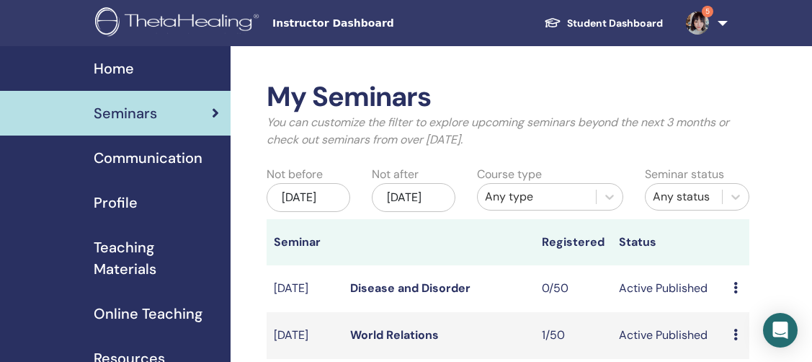
click at [723, 34] on link "5" at bounding box center [703, 23] width 59 height 46
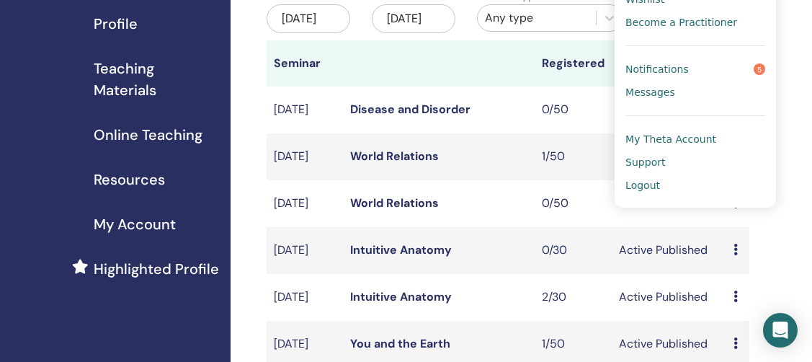
click at [427, 257] on link "Intuitive Anatomy" at bounding box center [401, 249] width 102 height 15
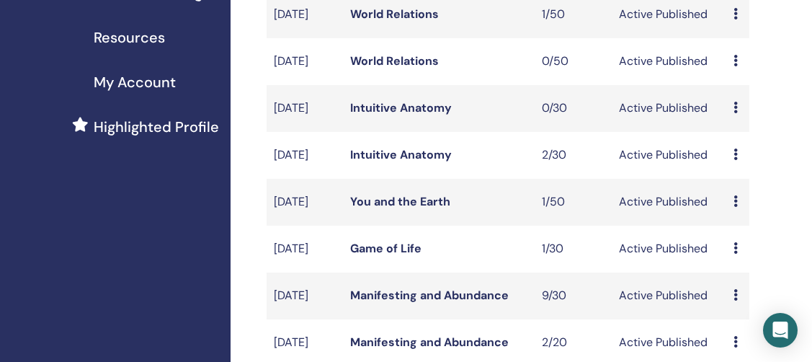
scroll to position [323, 0]
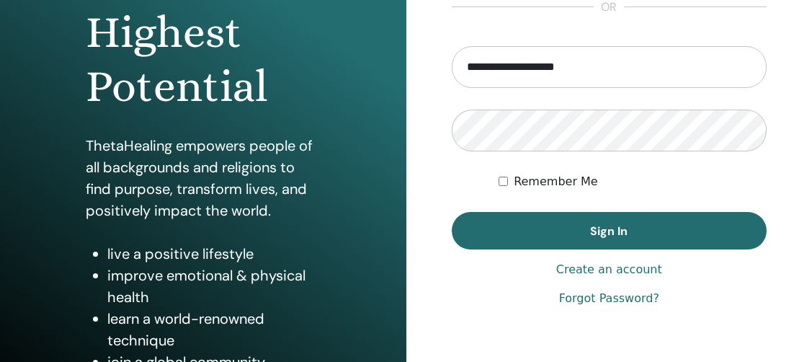
scroll to position [280, 0]
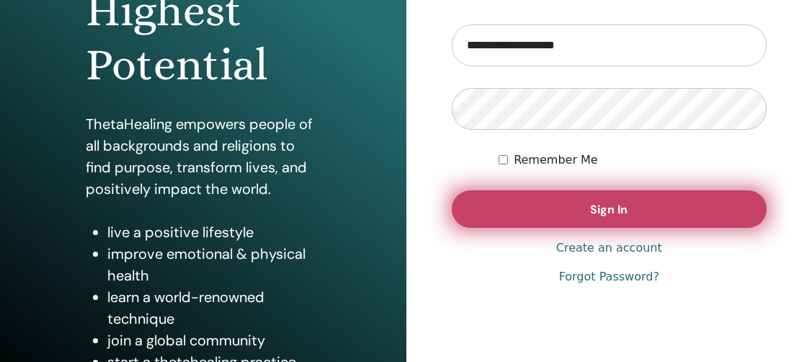
click at [466, 210] on button "Sign In" at bounding box center [610, 208] width 316 height 37
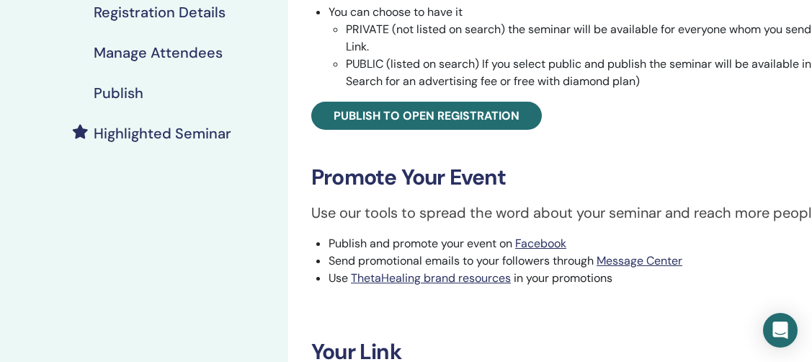
scroll to position [299, 0]
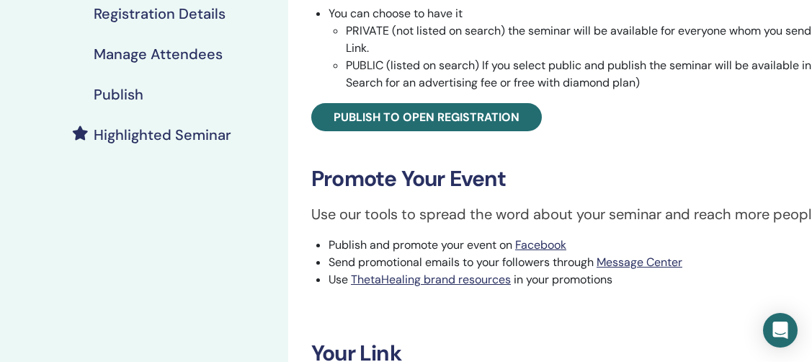
click at [121, 88] on h4 "Publish" at bounding box center [119, 94] width 50 height 17
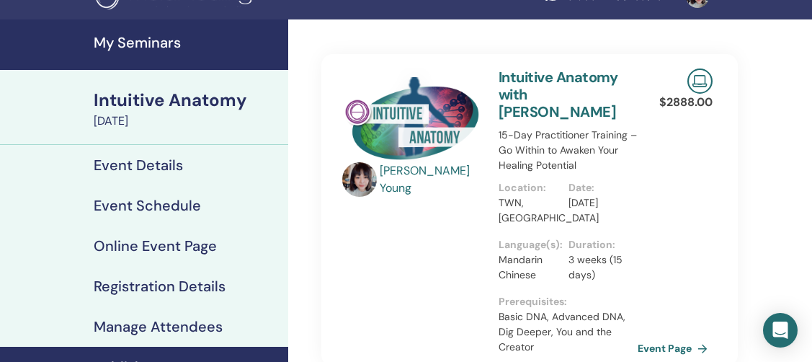
scroll to position [11, 0]
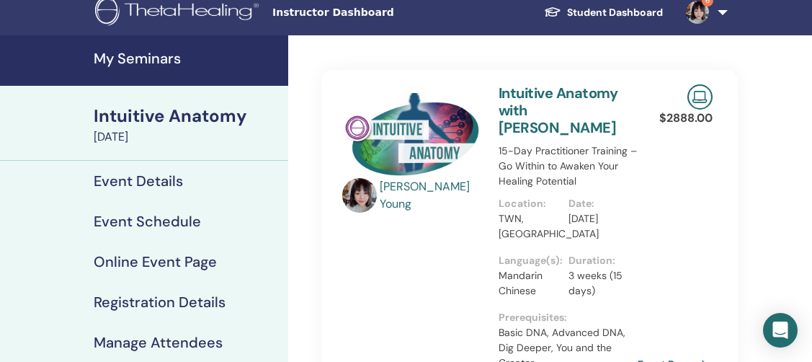
click at [182, 65] on h4 "My Seminars" at bounding box center [187, 58] width 186 height 17
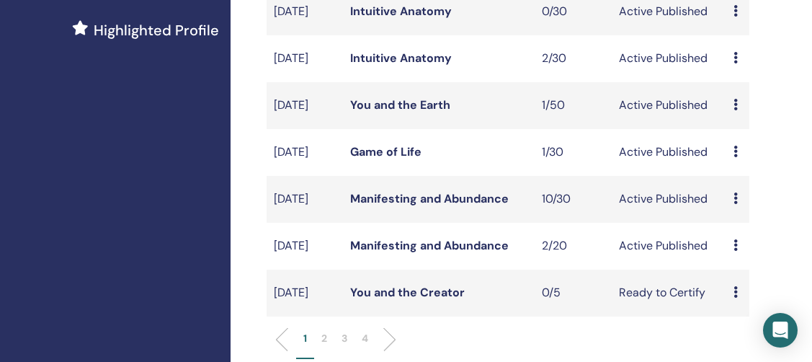
scroll to position [507, 0]
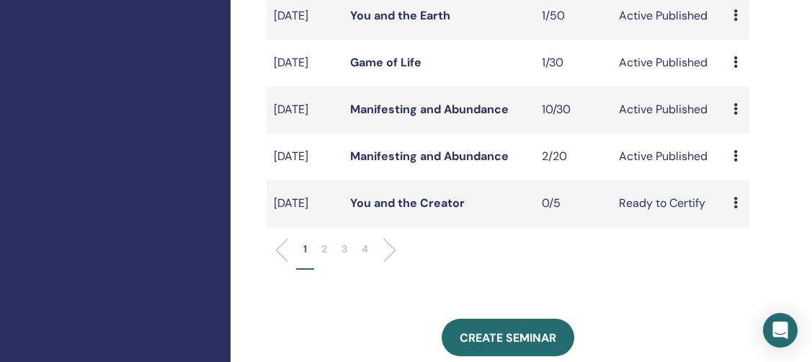
click at [475, 164] on link "Manifesting and Abundance" at bounding box center [429, 155] width 159 height 15
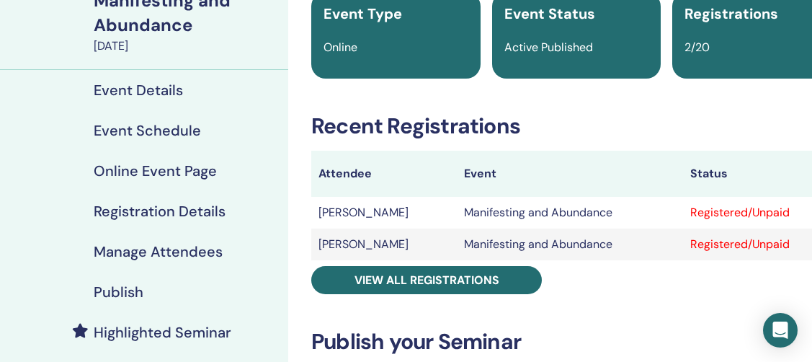
scroll to position [127, 0]
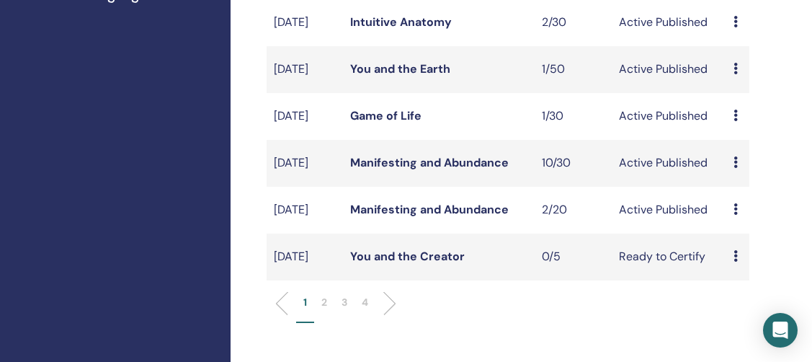
scroll to position [445, 0]
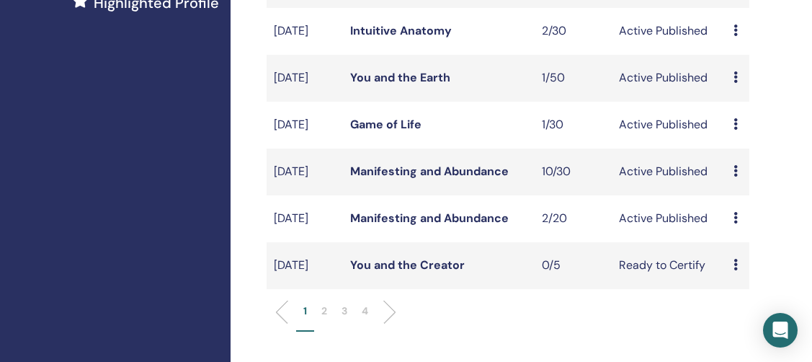
click at [415, 195] on td "Manifesting and Abundance" at bounding box center [439, 171] width 192 height 47
click at [415, 179] on link "Manifesting and Abundance" at bounding box center [429, 171] width 159 height 15
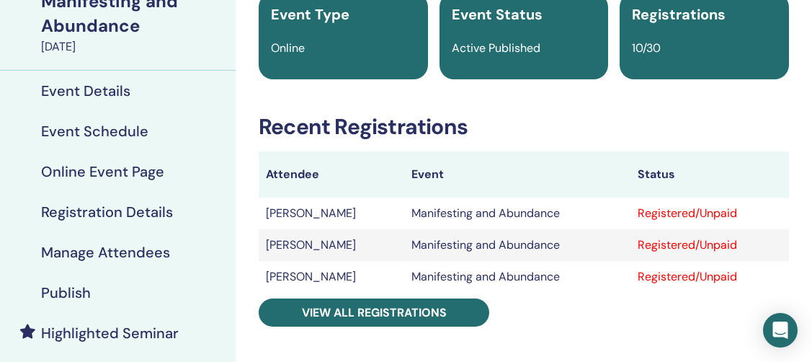
scroll to position [0, 53]
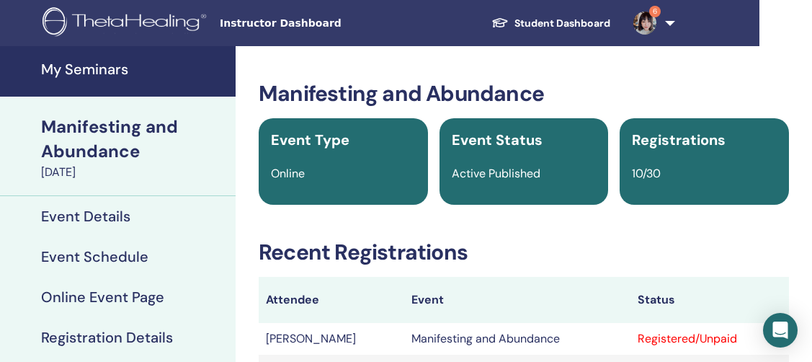
click at [648, 23] on img at bounding box center [644, 23] width 23 height 23
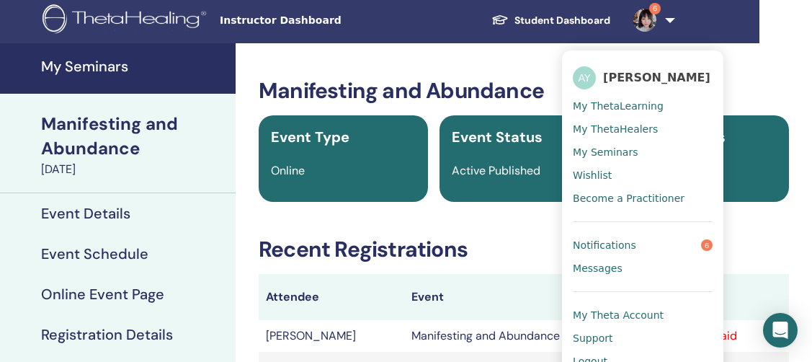
scroll to position [63, 53]
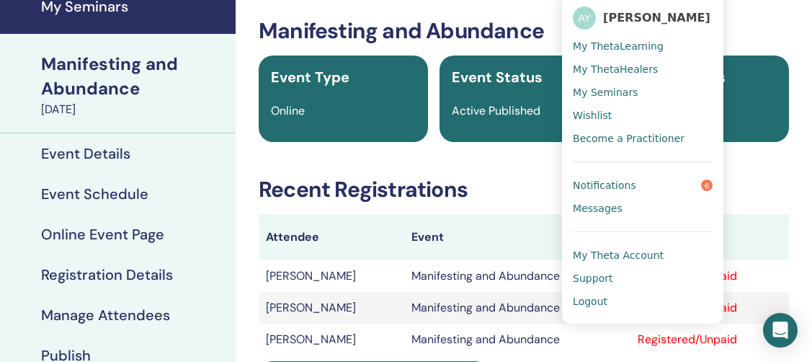
click at [589, 306] on span "Logout" at bounding box center [590, 301] width 35 height 13
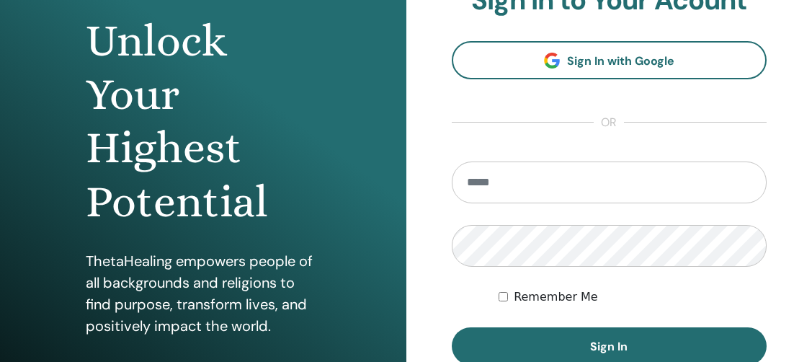
scroll to position [143, 0]
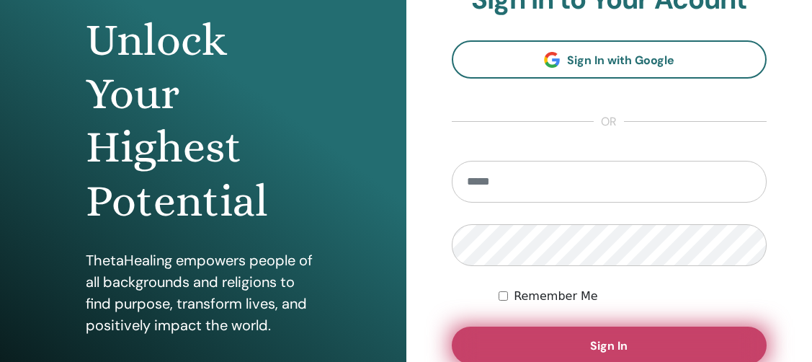
type input "**********"
click at [561, 332] on button "Sign In" at bounding box center [610, 344] width 316 height 37
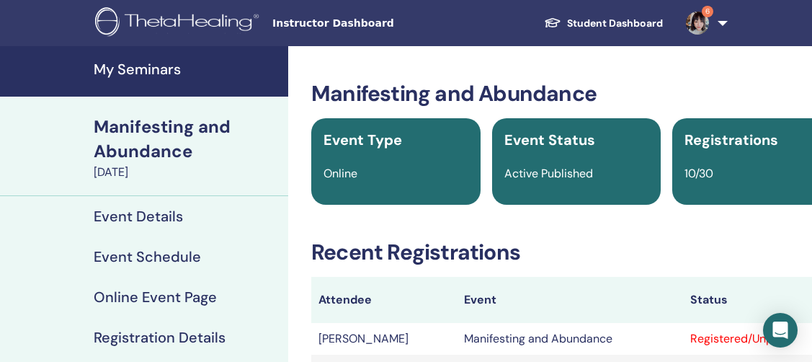
click at [706, 23] on img at bounding box center [697, 23] width 23 height 23
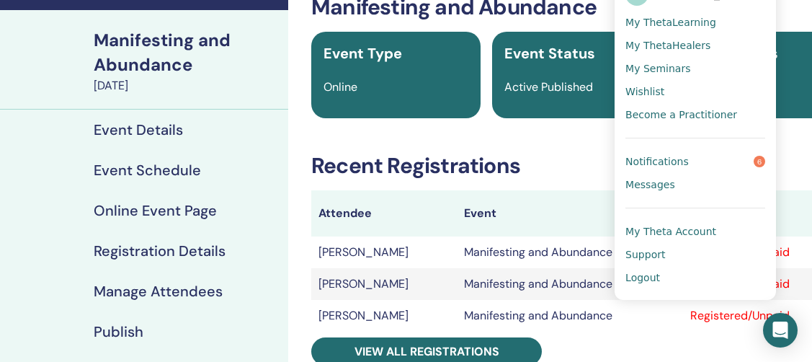
scroll to position [83, 0]
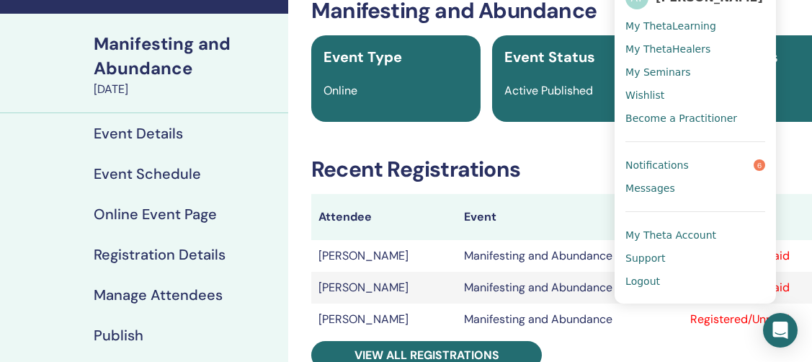
click at [642, 282] on span "Logout" at bounding box center [642, 281] width 35 height 13
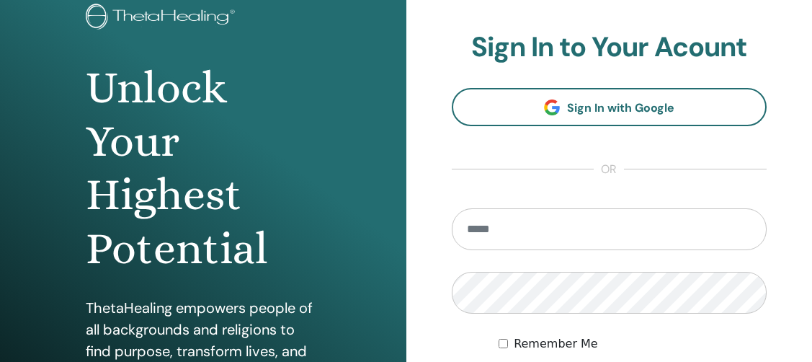
scroll to position [120, 0]
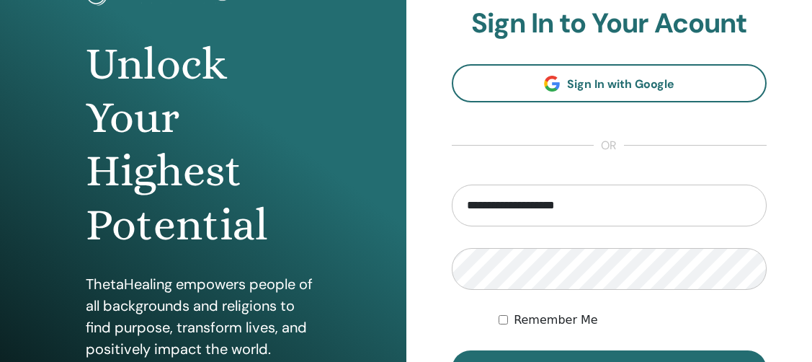
click at [543, 208] on input "**********" at bounding box center [610, 205] width 316 height 42
type input "**********"
click at [524, 349] on form "**********" at bounding box center [610, 285] width 316 height 203
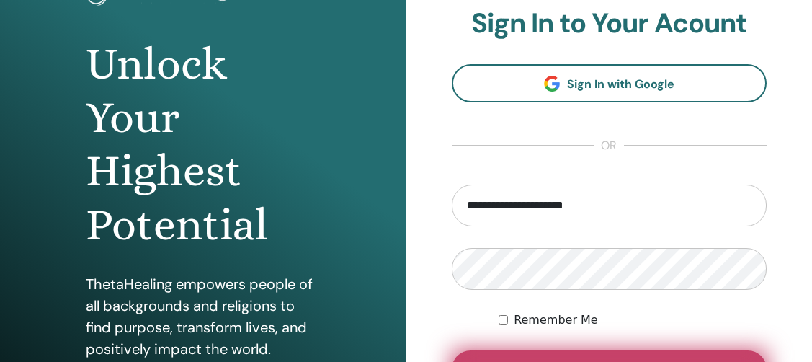
click at [525, 354] on button "Sign In" at bounding box center [610, 368] width 316 height 37
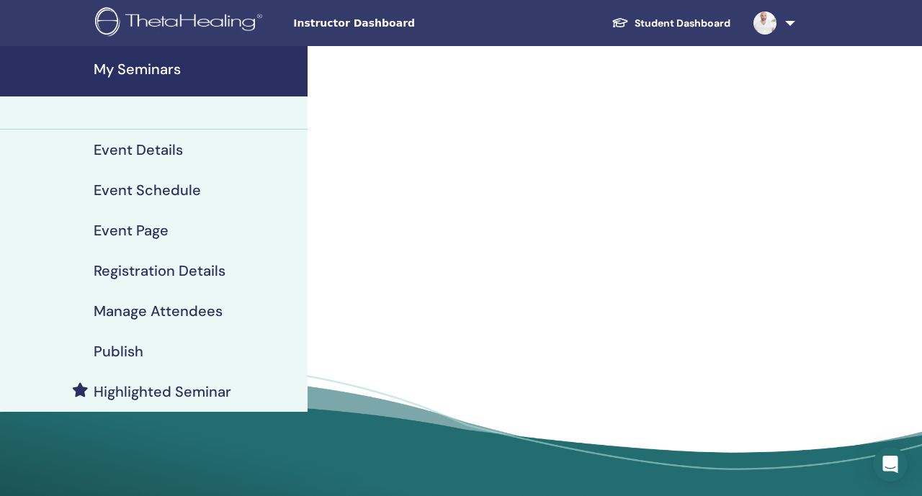
click at [1, 41] on nav "Instructor Dashboard Student Dashboard EK [PERSON_NAME] My ThetaLearning My The…" at bounding box center [461, 23] width 922 height 46
click at [177, 71] on h4 "My Seminars" at bounding box center [196, 69] width 205 height 17
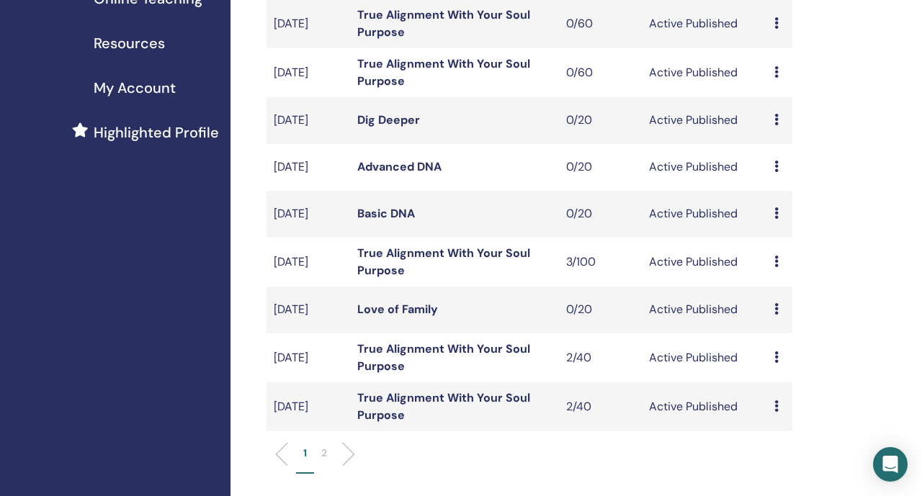
scroll to position [393, 0]
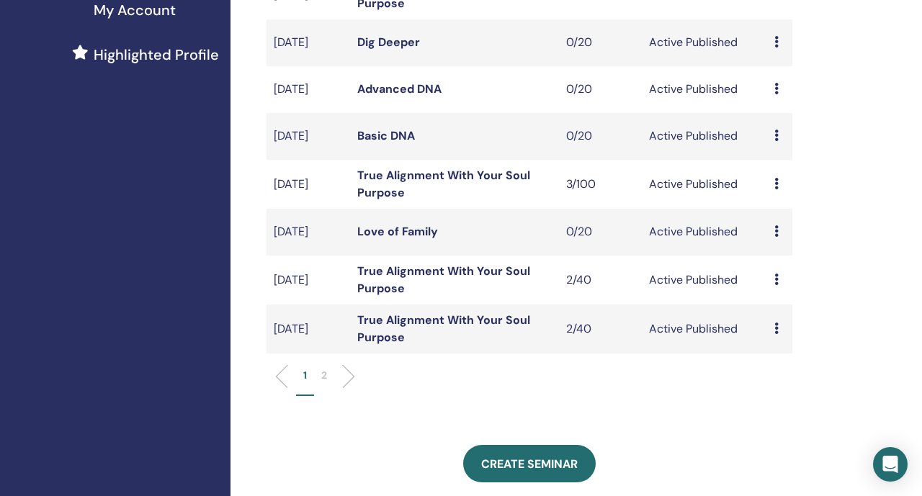
click at [401, 345] on td "True Alignment With Your Soul Purpose" at bounding box center [454, 329] width 209 height 49
click at [394, 334] on link "True Alignment With Your Soul Purpose" at bounding box center [443, 329] width 173 height 32
click at [391, 296] on link "True Alignment With Your Soul Purpose" at bounding box center [443, 280] width 173 height 32
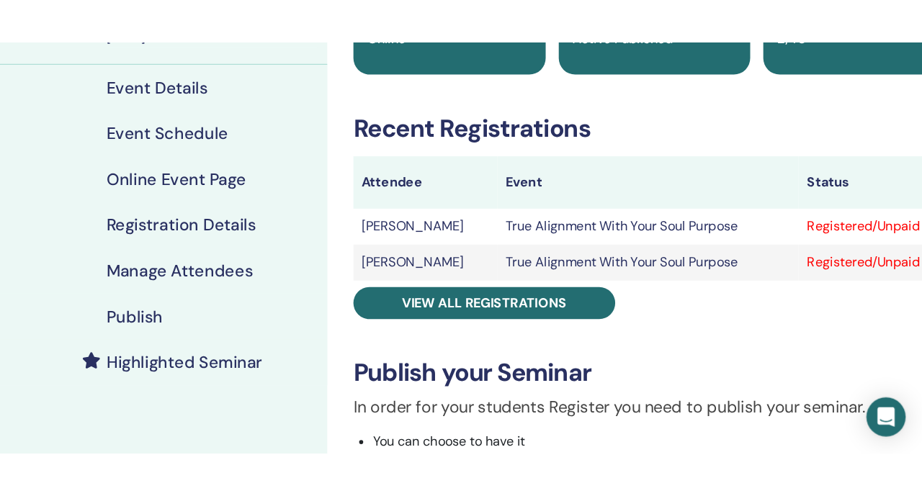
scroll to position [195, 0]
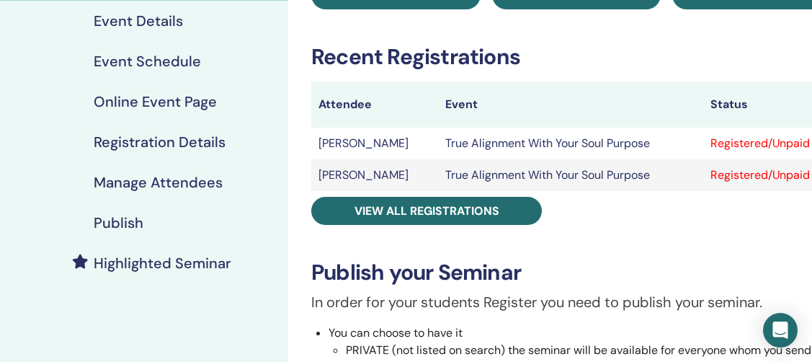
click at [198, 187] on h4 "Manage Attendees" at bounding box center [158, 182] width 129 height 17
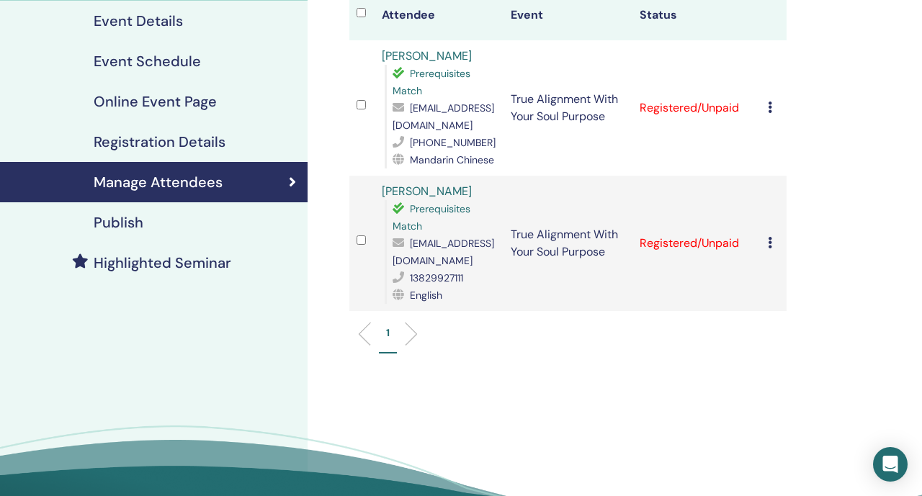
click at [100, 226] on h4 "Publish" at bounding box center [119, 222] width 50 height 17
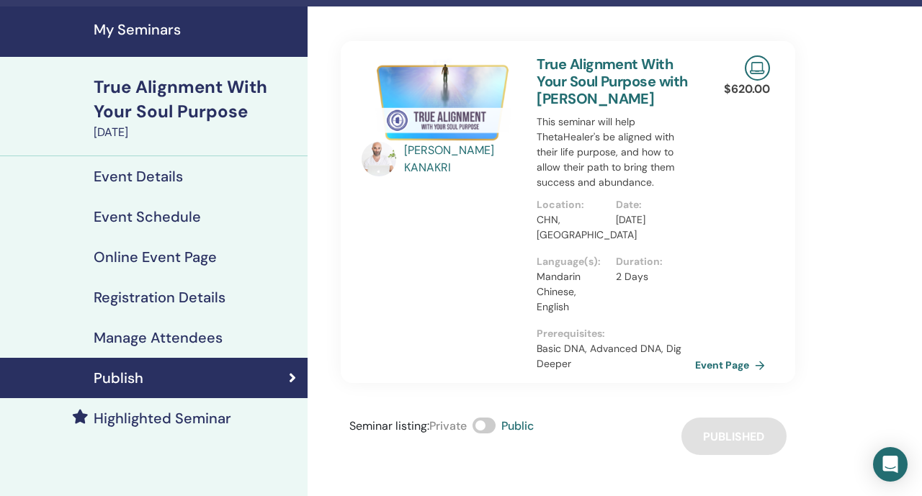
scroll to position [41, 0]
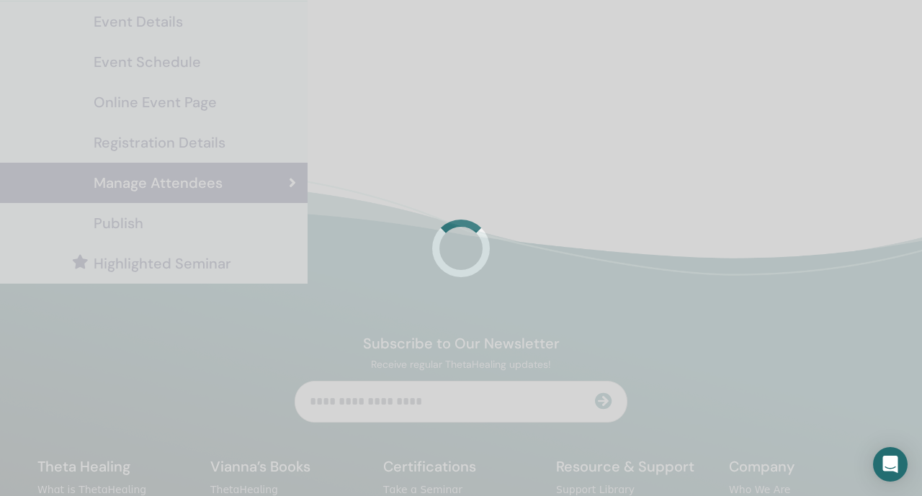
scroll to position [195, 0]
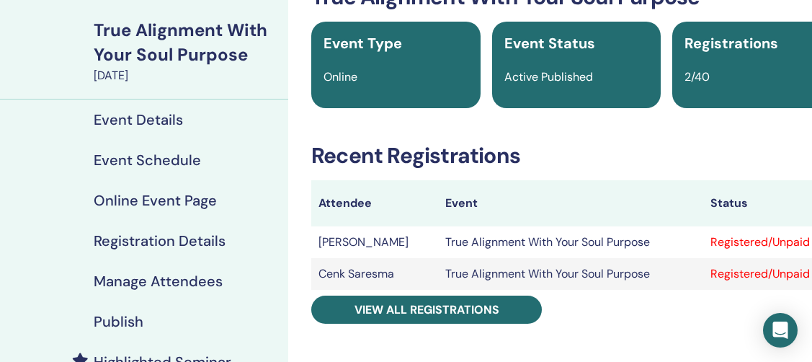
scroll to position [94, 0]
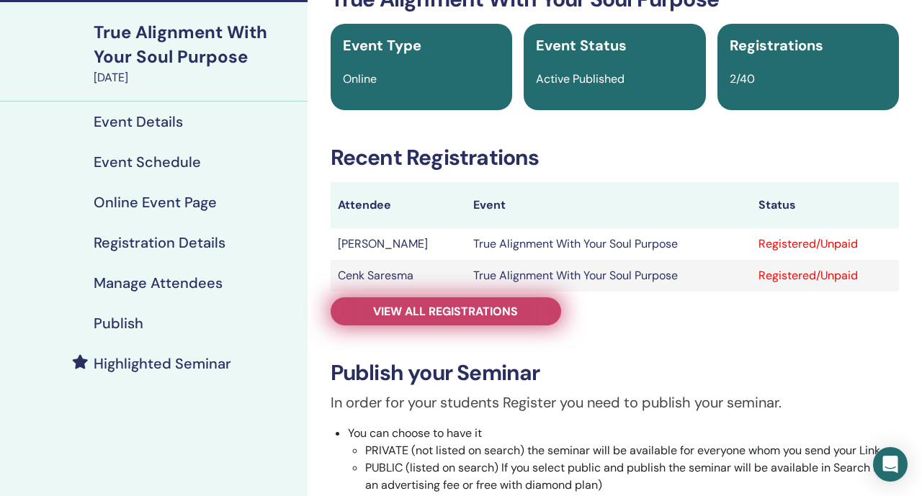
click at [361, 318] on link "View all registrations" at bounding box center [446, 312] width 231 height 28
